Goal: Communication & Community: Answer question/provide support

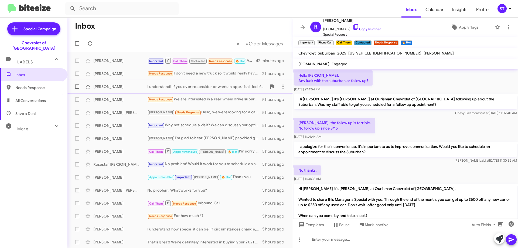
scroll to position [270, 0]
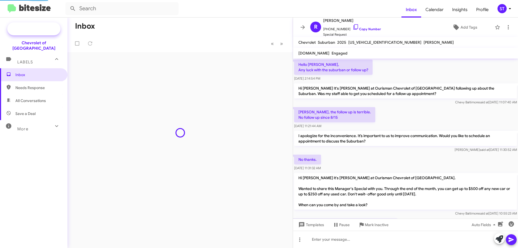
scroll to position [238, 0]
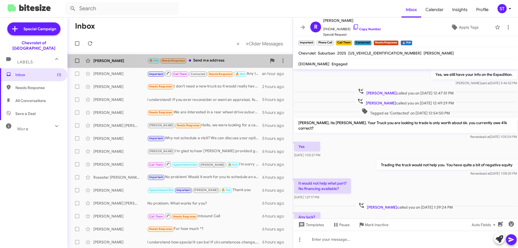
click at [211, 60] on div "🔥 Hot Needs Response Send me address" at bounding box center [206, 60] width 119 height 6
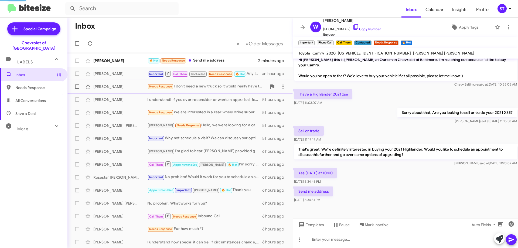
scroll to position [105, 0]
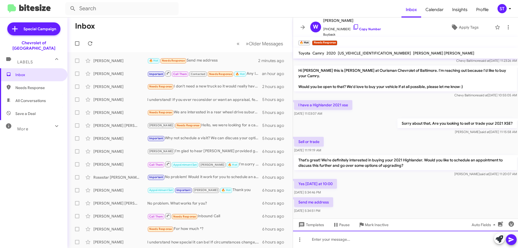
click at [324, 240] on div at bounding box center [405, 239] width 225 height 17
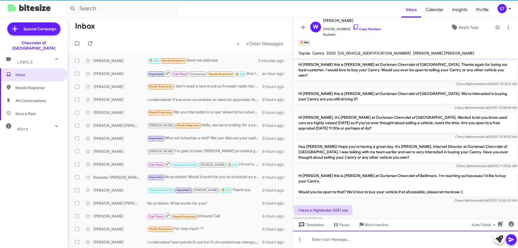
scroll to position [125, 0]
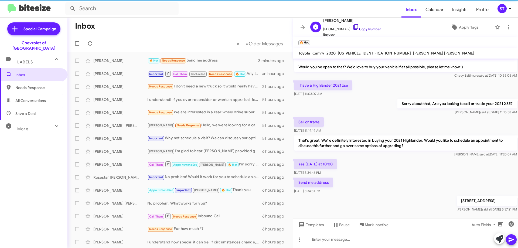
click at [352, 27] on icon at bounding box center [355, 27] width 6 height 6
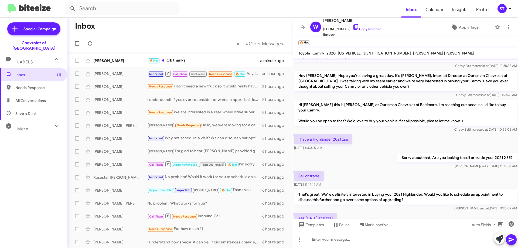
scroll to position [145, 0]
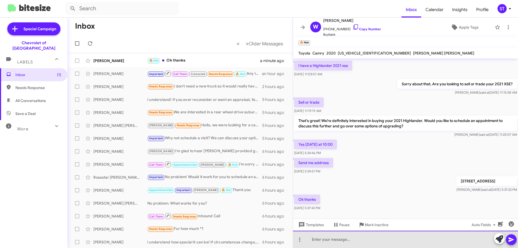
click at [344, 245] on div at bounding box center [405, 239] width 225 height 17
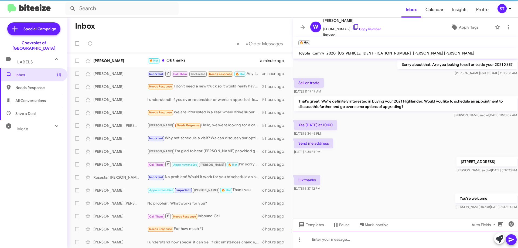
scroll to position [164, 0]
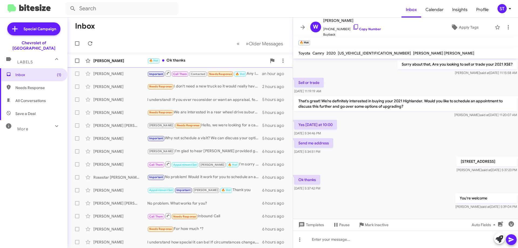
click at [204, 59] on div "🔥 Hot Ok thanks" at bounding box center [206, 60] width 119 height 6
